Goal: Task Accomplishment & Management: Manage account settings

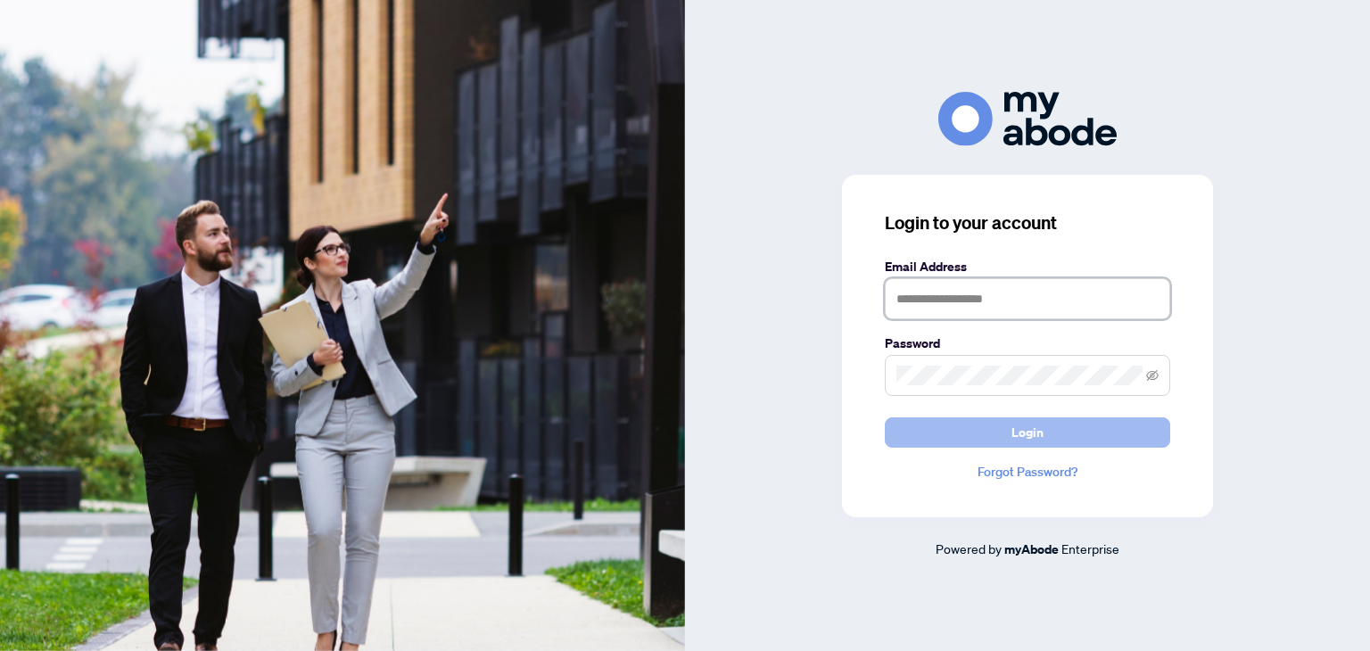
type input "**********"
click at [1017, 429] on span "Login" at bounding box center [1028, 432] width 32 height 29
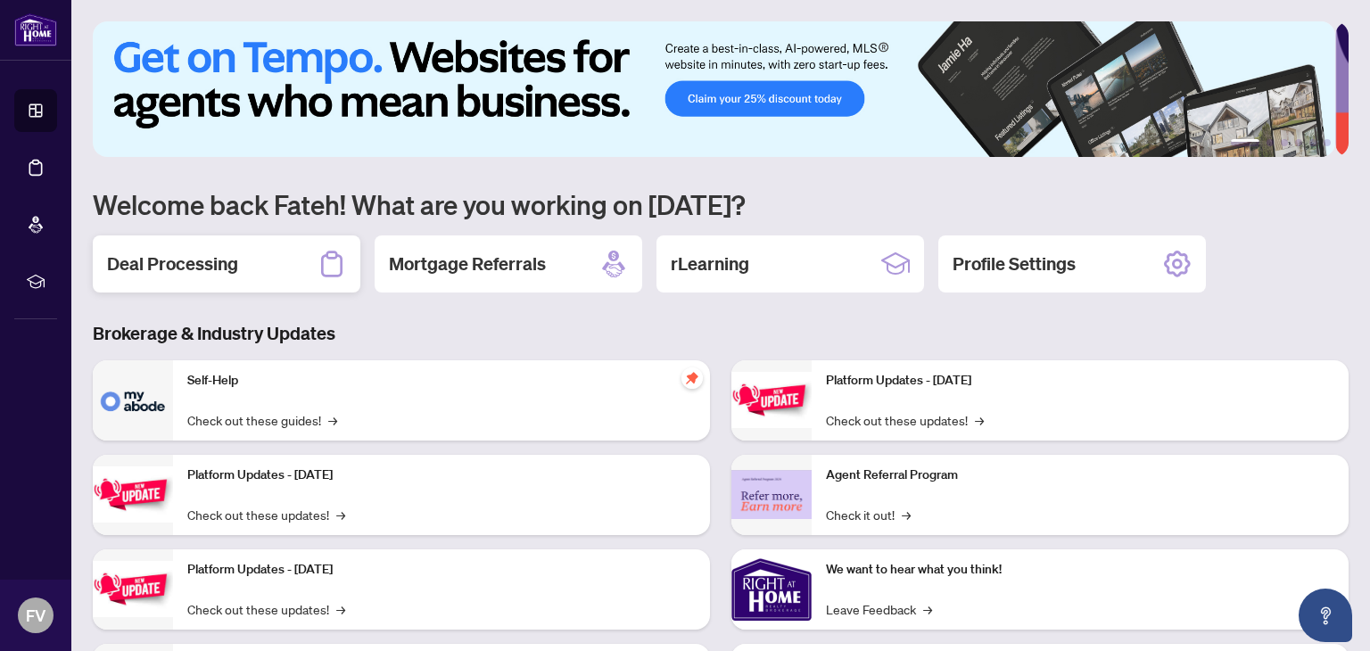
click at [183, 252] on h2 "Deal Processing" at bounding box center [172, 264] width 131 height 25
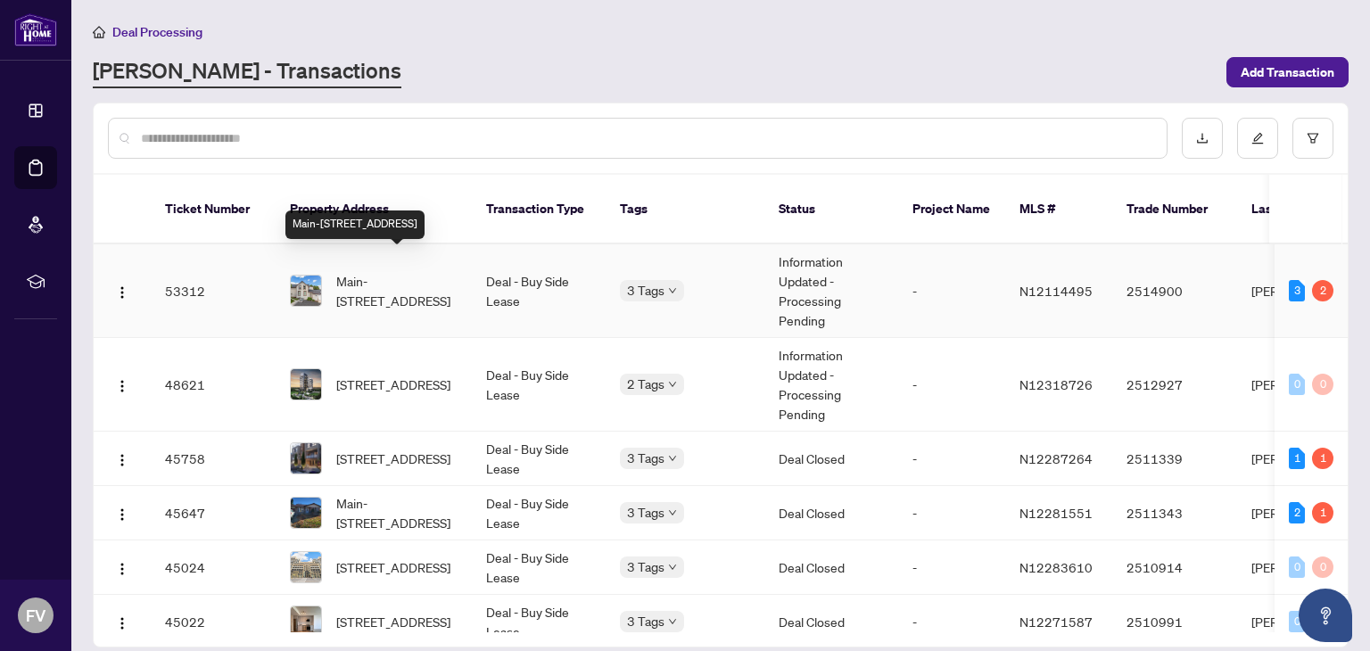
click at [375, 271] on span "Main-[STREET_ADDRESS]" at bounding box center [396, 290] width 121 height 39
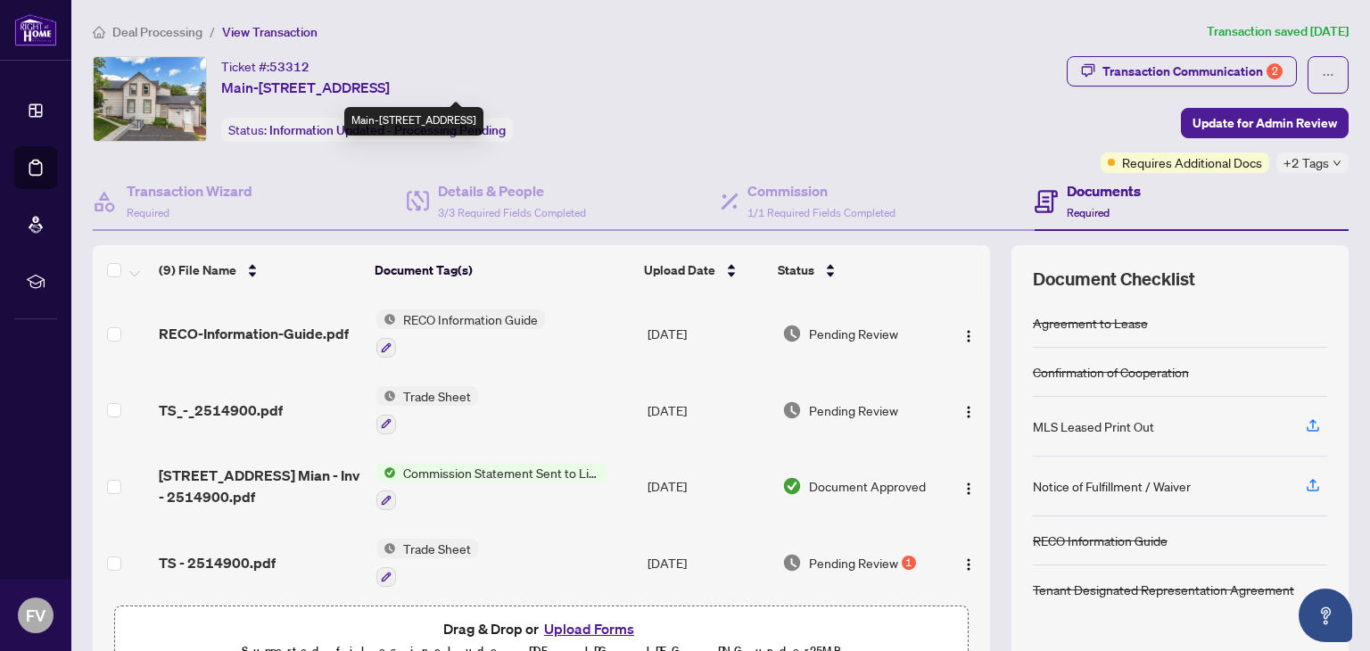
click at [345, 85] on span "Main-[STREET_ADDRESS]" at bounding box center [305, 87] width 169 height 21
drag, startPoint x: 259, startPoint y: 83, endPoint x: 407, endPoint y: 94, distance: 148.5
click at [390, 94] on span "Main-[STREET_ADDRESS]" at bounding box center [305, 87] width 169 height 21
copy span "[STREET_ADDRESS][PERSON_NAME]"
click at [1310, 421] on icon "button" at bounding box center [1313, 423] width 7 height 9
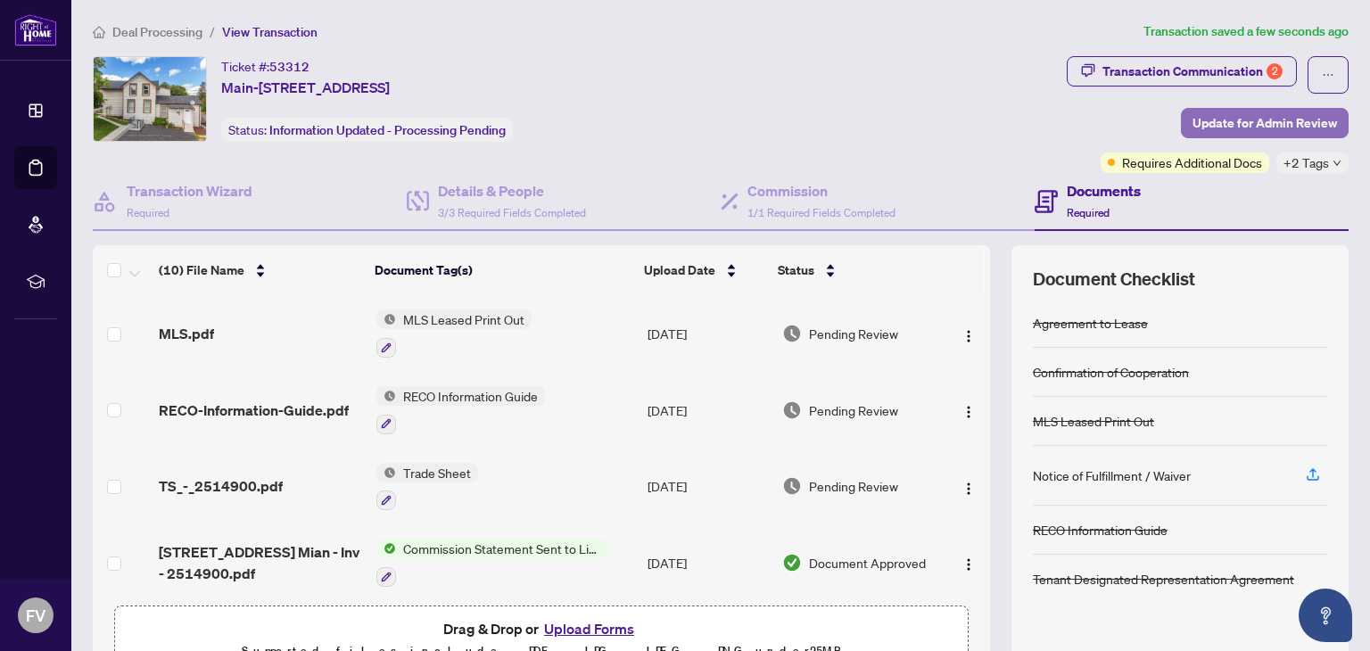
click at [1256, 117] on span "Update for Admin Review" at bounding box center [1265, 123] width 145 height 29
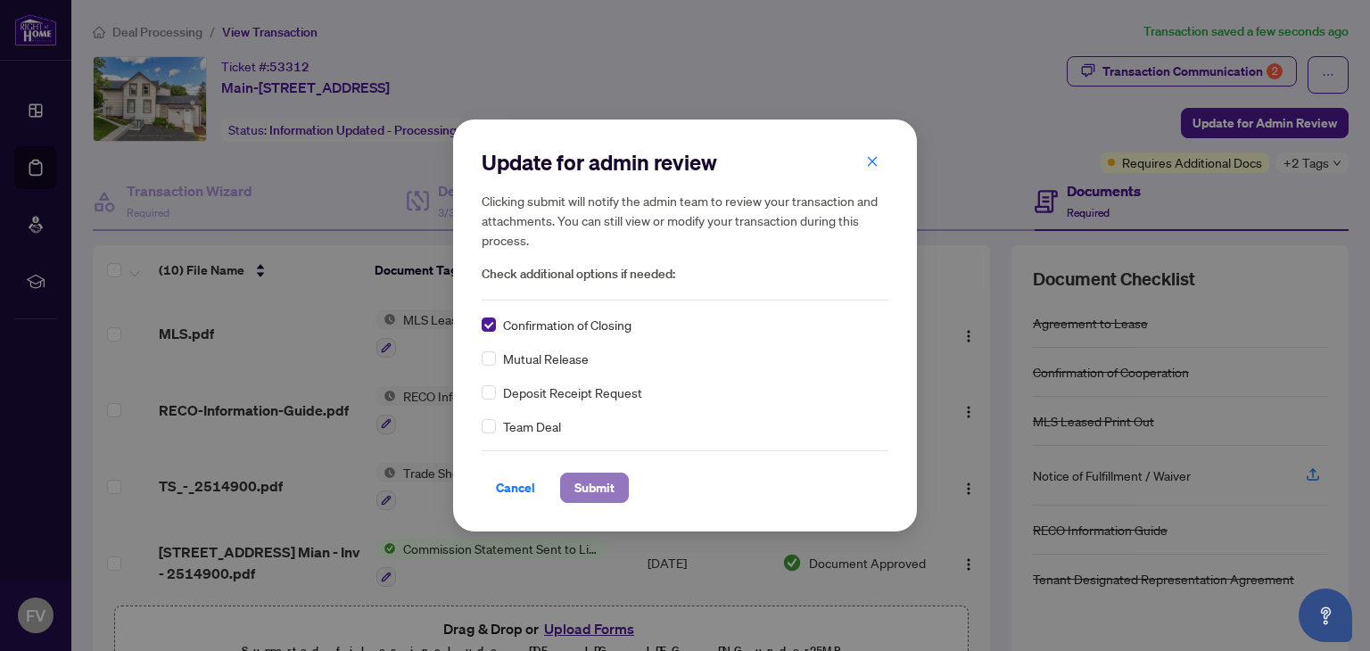
click at [596, 484] on span "Submit" at bounding box center [595, 488] width 40 height 29
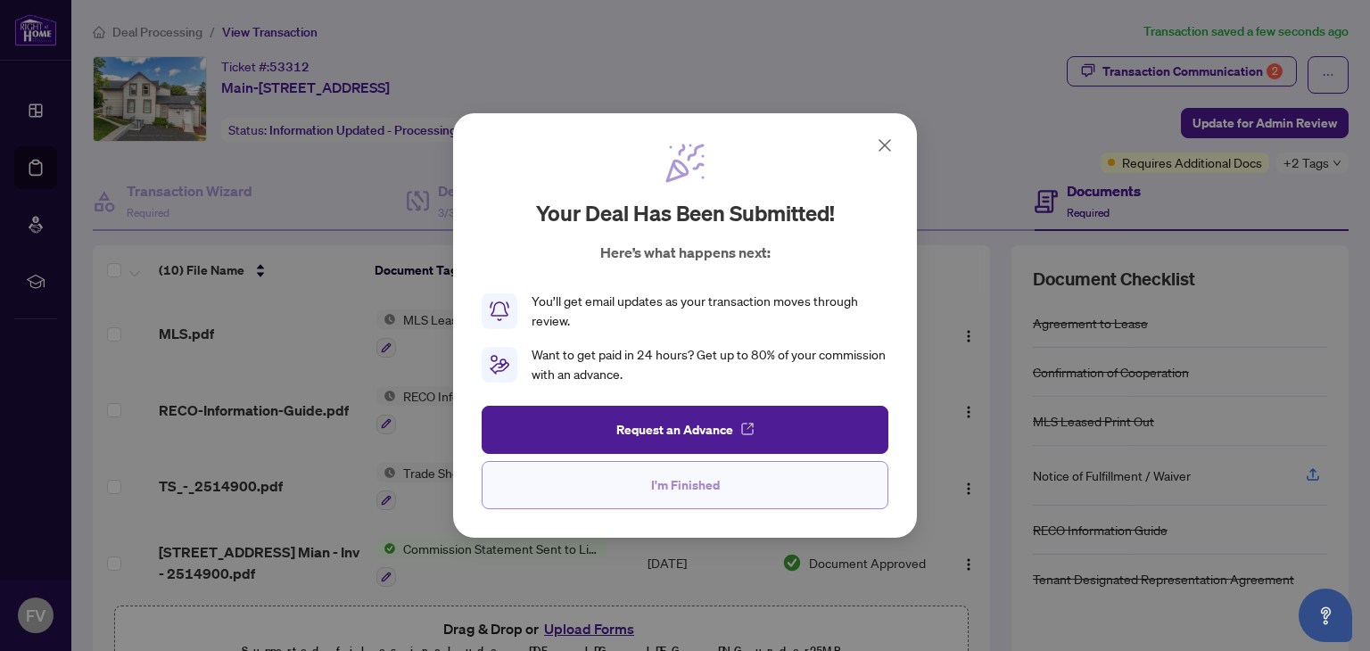
click at [676, 483] on span "I'm Finished" at bounding box center [685, 485] width 69 height 29
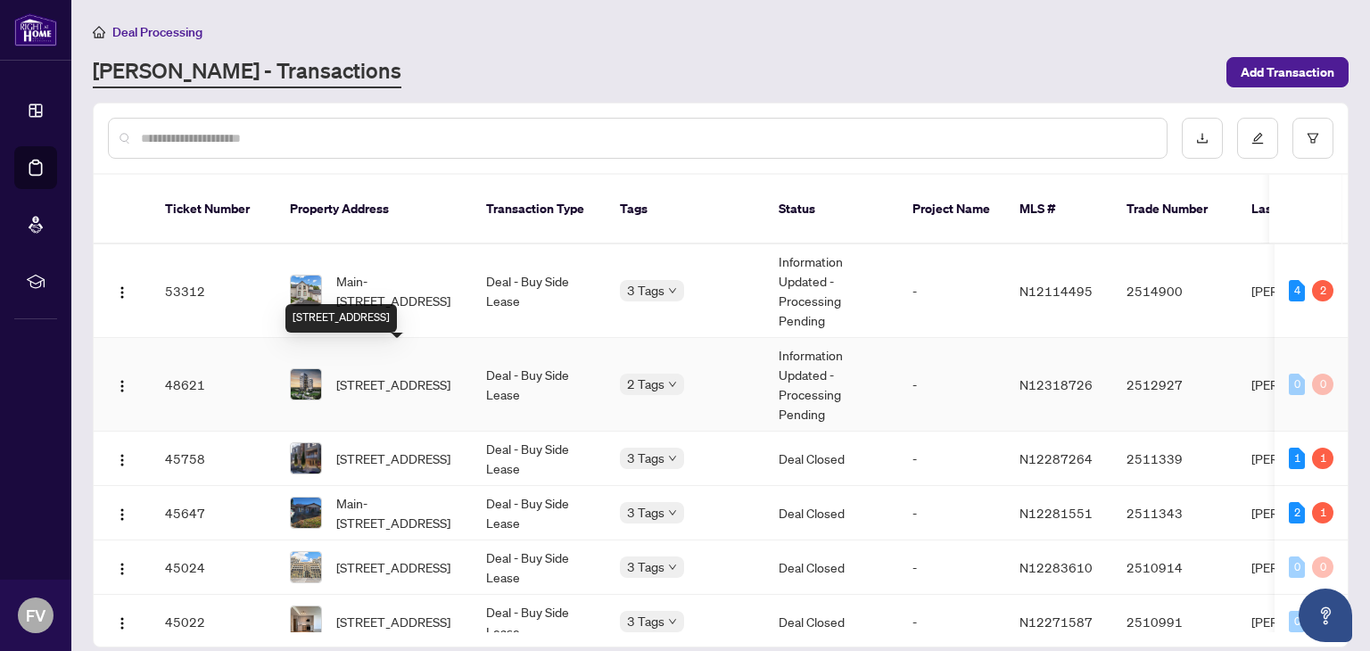
click at [402, 375] on span "[STREET_ADDRESS]" at bounding box center [393, 385] width 114 height 20
click at [382, 375] on span "[STREET_ADDRESS]" at bounding box center [393, 385] width 114 height 20
